Goal: Information Seeking & Learning: Learn about a topic

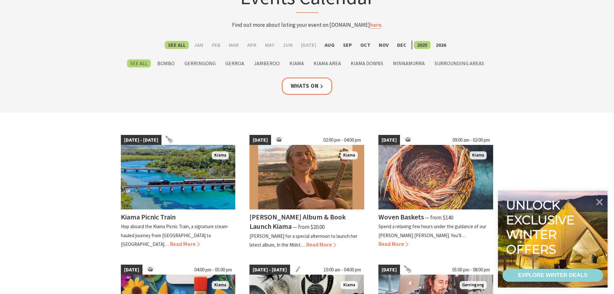
scroll to position [64, 0]
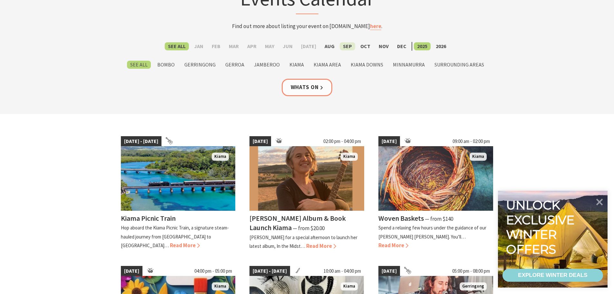
click at [340, 46] on label "Sep" at bounding box center [347, 46] width 15 height 8
click at [0, 0] on input "Sep" at bounding box center [0, 0] width 0 height 0
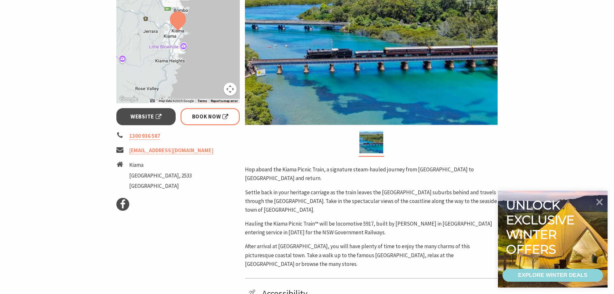
scroll to position [258, 0]
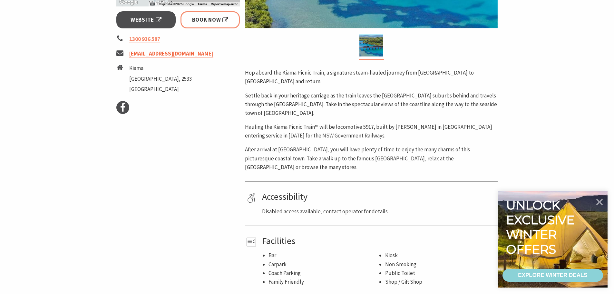
click at [157, 57] on link "info@picnictrain.com.au" at bounding box center [171, 53] width 84 height 7
click at [207, 122] on div "Event Dates: 23 Aug 2025 — 19 Oct 2025 ← Move left → Move right ↑ Move up ↓ Mov…" at bounding box center [178, 66] width 129 height 440
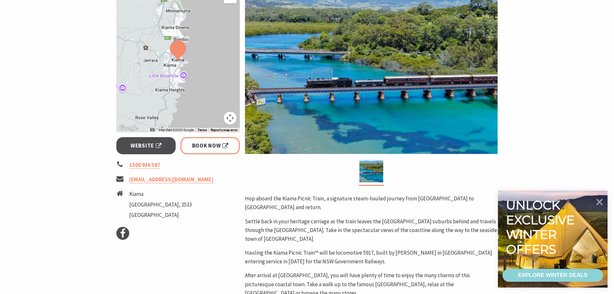
scroll to position [129, 0]
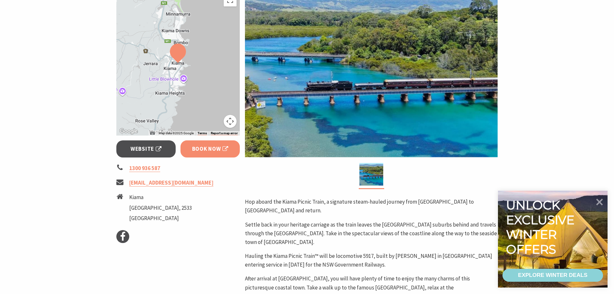
click at [212, 151] on span "Book Now" at bounding box center [210, 148] width 36 height 9
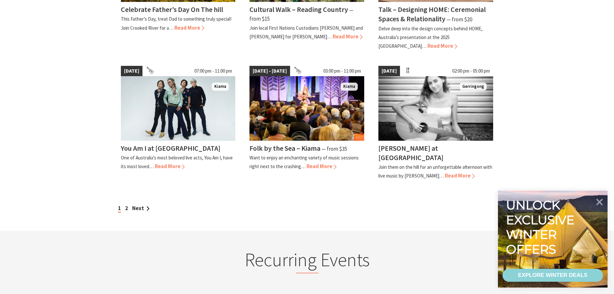
scroll to position [580, 0]
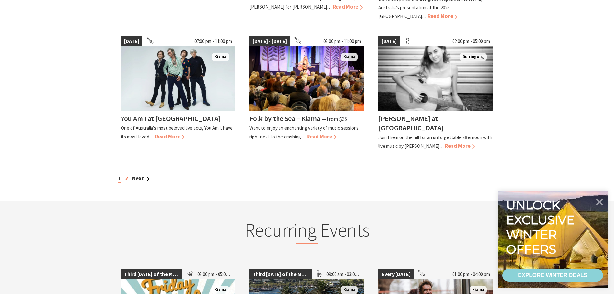
click at [125, 175] on link "2" at bounding box center [126, 178] width 3 height 7
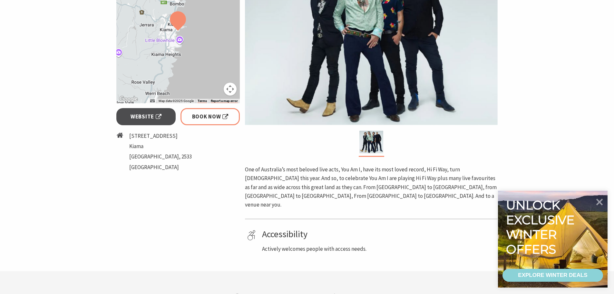
scroll to position [129, 0]
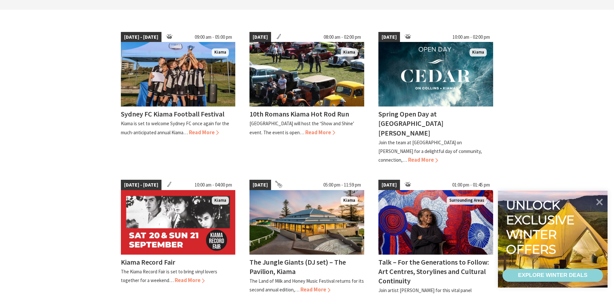
scroll to position [97, 0]
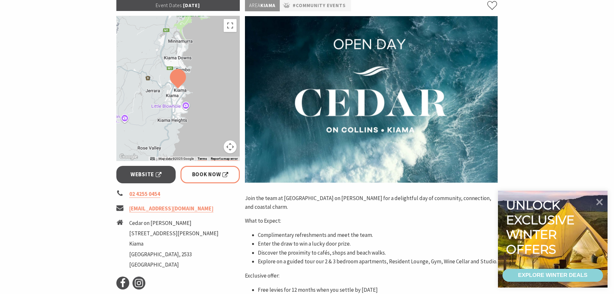
scroll to position [97, 0]
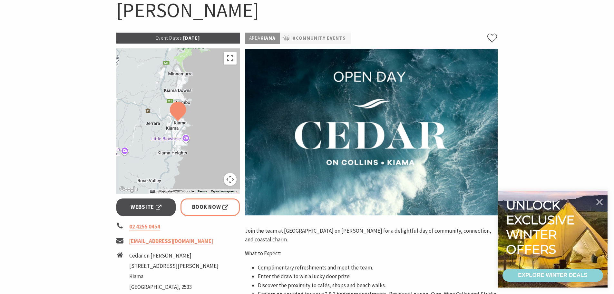
click at [227, 173] on button "Map camera controls" at bounding box center [230, 179] width 13 height 13
click at [211, 141] on button "Zoom in" at bounding box center [214, 147] width 13 height 13
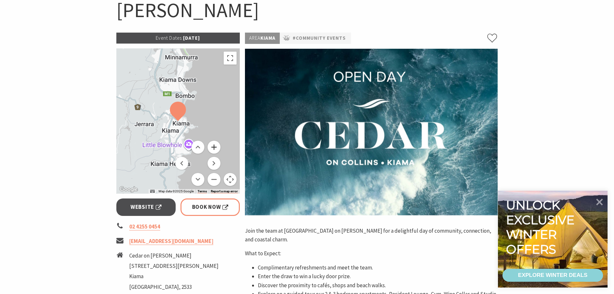
click at [211, 141] on button "Zoom in" at bounding box center [214, 147] width 13 height 13
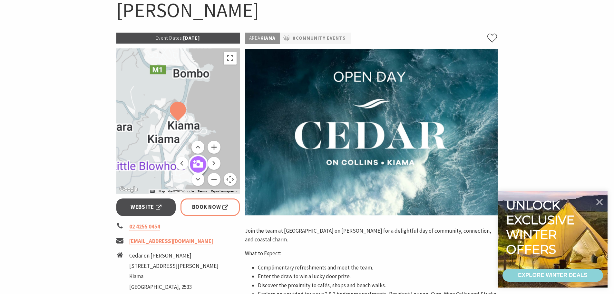
click at [211, 141] on button "Zoom in" at bounding box center [214, 147] width 13 height 13
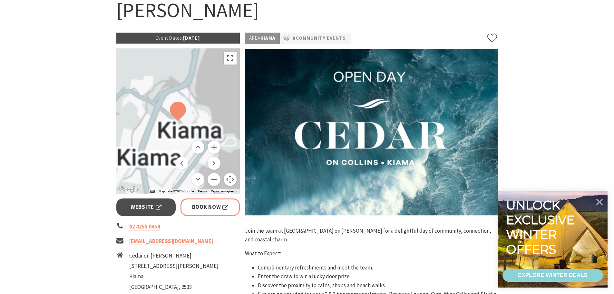
click at [211, 141] on button "Zoom in" at bounding box center [214, 147] width 13 height 13
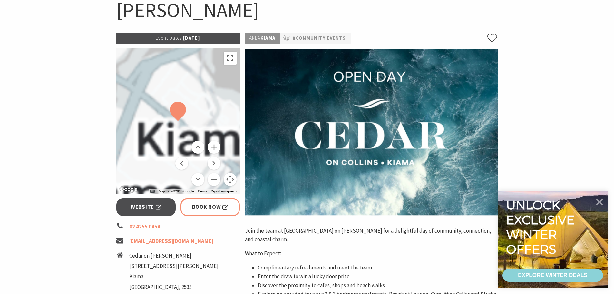
click at [211, 141] on button "Zoom in" at bounding box center [214, 147] width 13 height 13
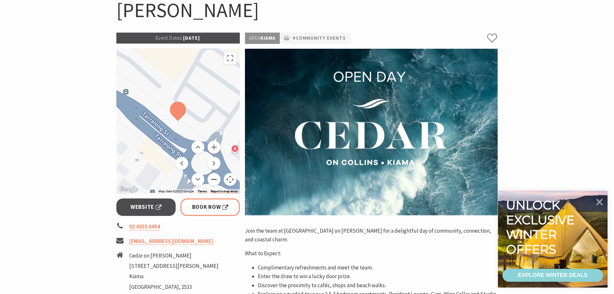
click at [214, 173] on button "Zoom out" at bounding box center [214, 179] width 13 height 13
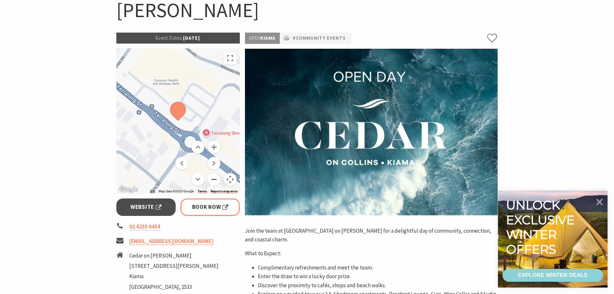
click at [214, 173] on button "Zoom out" at bounding box center [214, 179] width 13 height 13
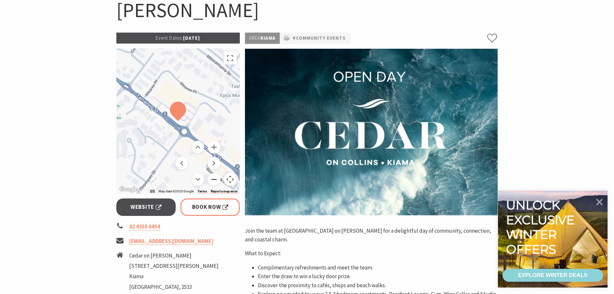
click at [214, 173] on button "Zoom out" at bounding box center [214, 179] width 13 height 13
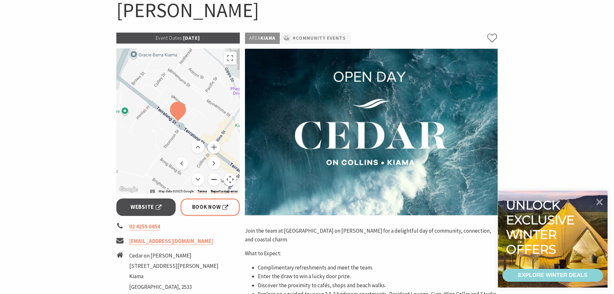
click at [214, 173] on button "Zoom out" at bounding box center [214, 179] width 13 height 13
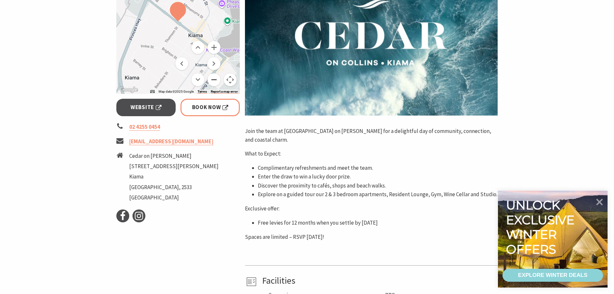
scroll to position [193, 0]
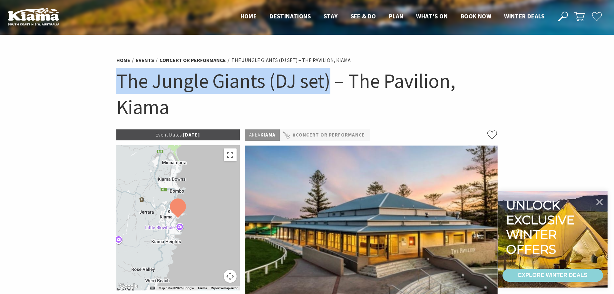
drag, startPoint x: 121, startPoint y: 80, endPoint x: 333, endPoint y: 89, distance: 212.0
click at [333, 89] on h1 "The Jungle Giants (DJ set) – The Pavilion, Kiama" at bounding box center [307, 94] width 382 height 52
copy h1 "The Jungle Giants (DJ set)"
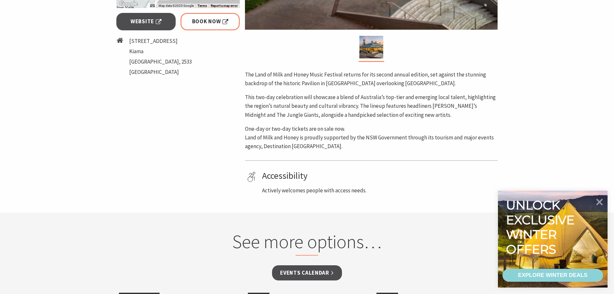
scroll to position [290, 0]
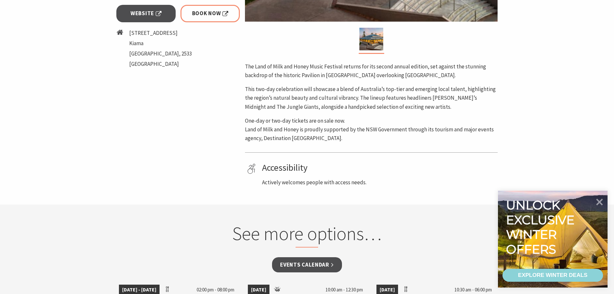
click at [303, 121] on p "One-day or two-day tickets are on sale now. Land of Milk and Honey is proudly s…" at bounding box center [371, 129] width 253 height 26
click at [203, 16] on span "Book Now" at bounding box center [210, 13] width 36 height 9
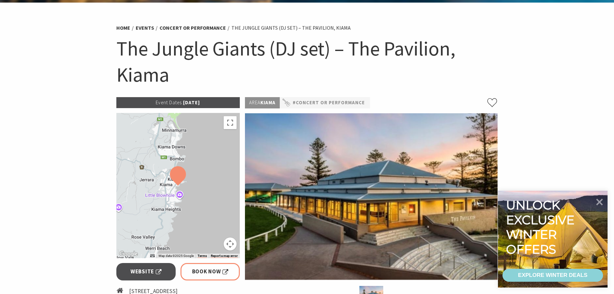
scroll to position [64, 0]
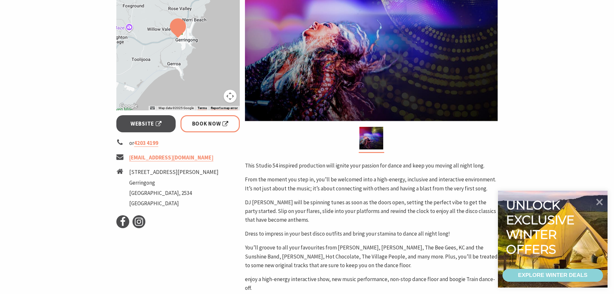
scroll to position [161, 0]
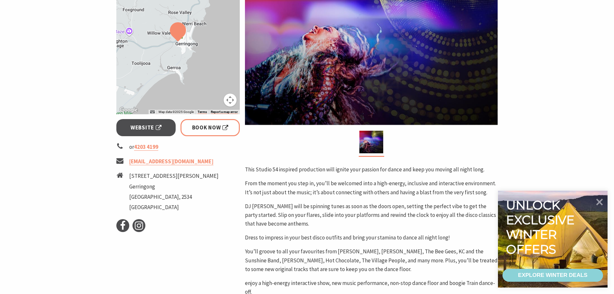
click at [133, 176] on li "[STREET_ADDRESS][PERSON_NAME]" at bounding box center [173, 175] width 89 height 9
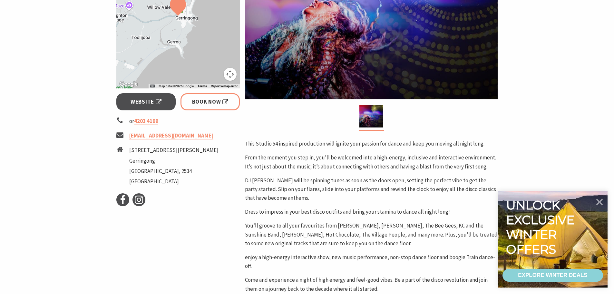
scroll to position [226, 0]
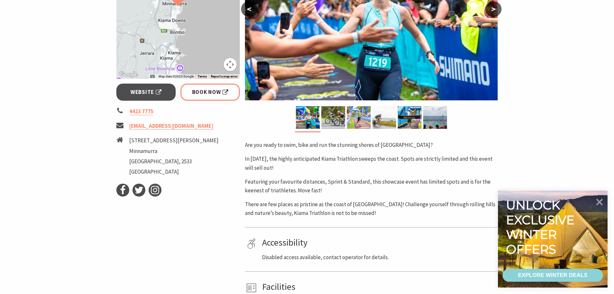
scroll to position [193, 0]
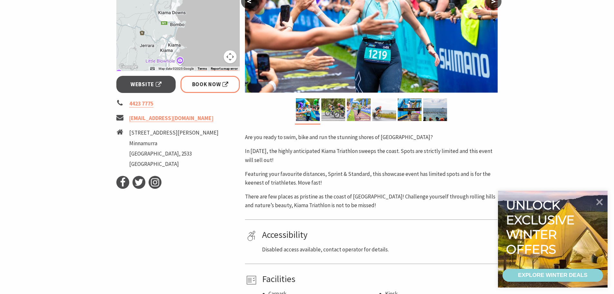
click at [220, 94] on div "Event Dates: 27 Sep 2025 ← Move left → Move right ↑ Move up ↓ Move down + Zoom …" at bounding box center [178, 108] width 129 height 396
click at [215, 83] on span "Book Now" at bounding box center [210, 84] width 36 height 9
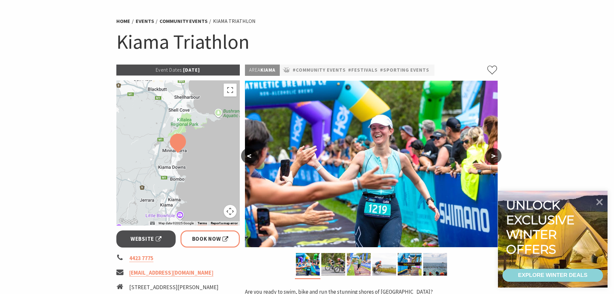
scroll to position [32, 0]
